Goal: Transaction & Acquisition: Book appointment/travel/reservation

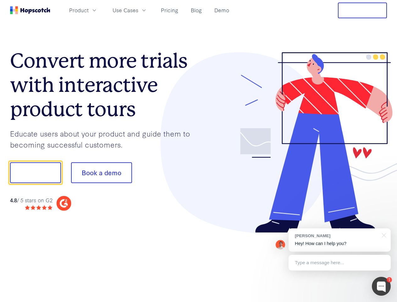
click at [199, 151] on div at bounding box center [293, 142] width 189 height 181
click at [89, 10] on span "Product" at bounding box center [79, 10] width 20 height 8
click at [138, 10] on span "Use Cases" at bounding box center [126, 10] width 26 height 8
click at [363, 10] on button "Free Trial" at bounding box center [362, 11] width 49 height 16
click at [35, 173] on button "Show me!" at bounding box center [35, 172] width 51 height 21
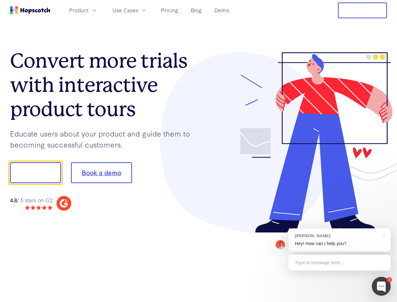
click at [101, 173] on button "Book a demo" at bounding box center [101, 172] width 61 height 21
click at [382, 286] on div at bounding box center [381, 286] width 19 height 19
click at [340, 240] on div "[PERSON_NAME] Hey! How can I help you?" at bounding box center [340, 239] width 102 height 23
click at [383, 235] on div at bounding box center [332, 213] width 118 height 125
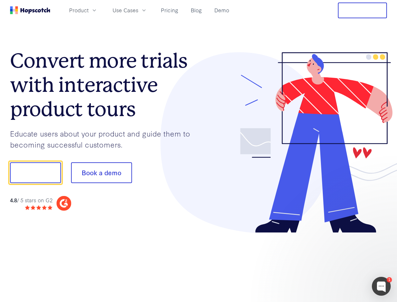
click at [340, 263] on div at bounding box center [332, 213] width 118 height 125
